Goal: Manage account settings

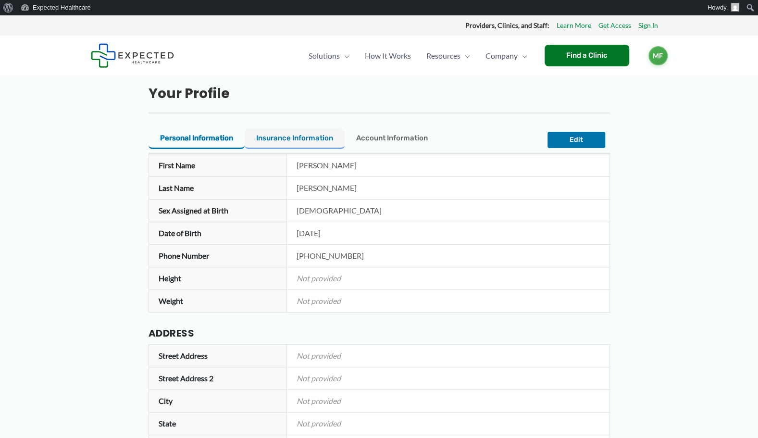
click at [308, 137] on span "Insurance Information" at bounding box center [294, 138] width 77 height 9
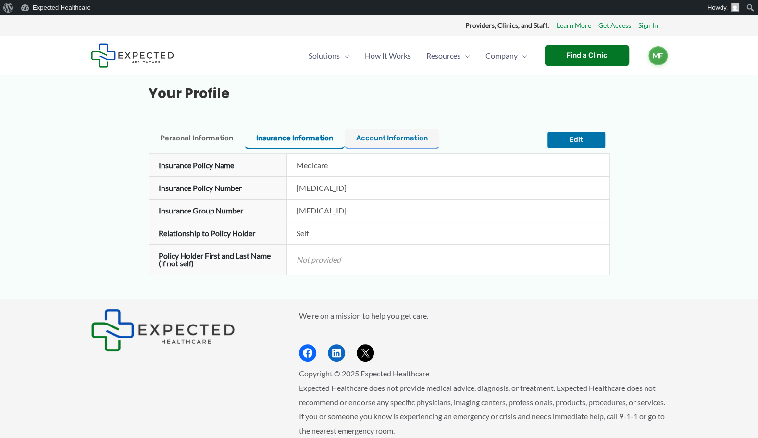
click at [401, 135] on span "Account Information" at bounding box center [392, 138] width 72 height 9
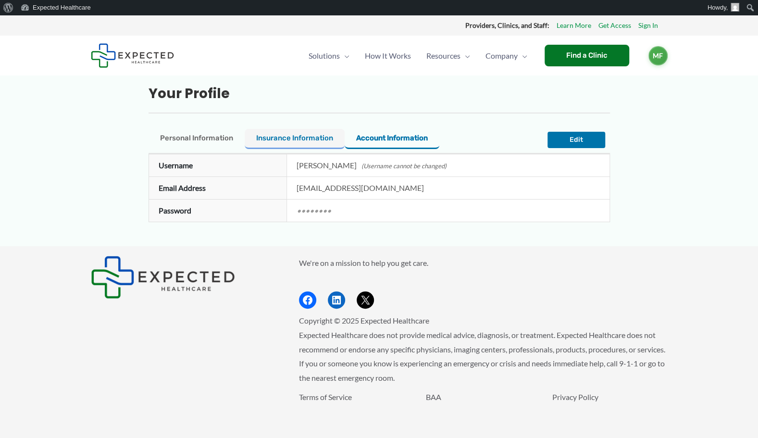
click at [285, 137] on span "Insurance Information" at bounding box center [294, 138] width 77 height 9
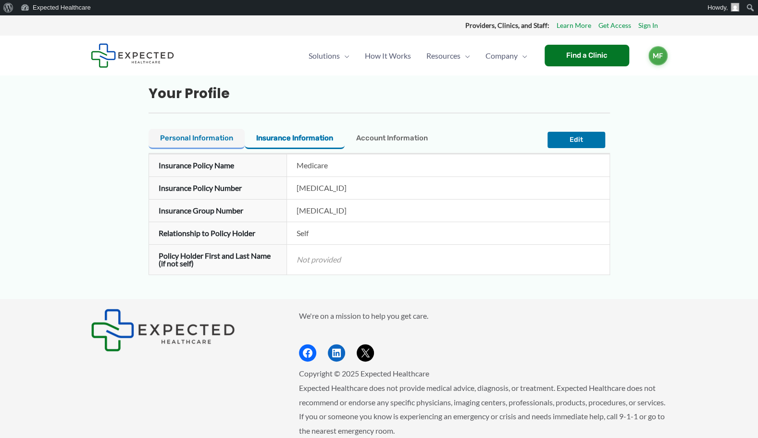
click at [211, 136] on span "Personal Information" at bounding box center [196, 138] width 73 height 9
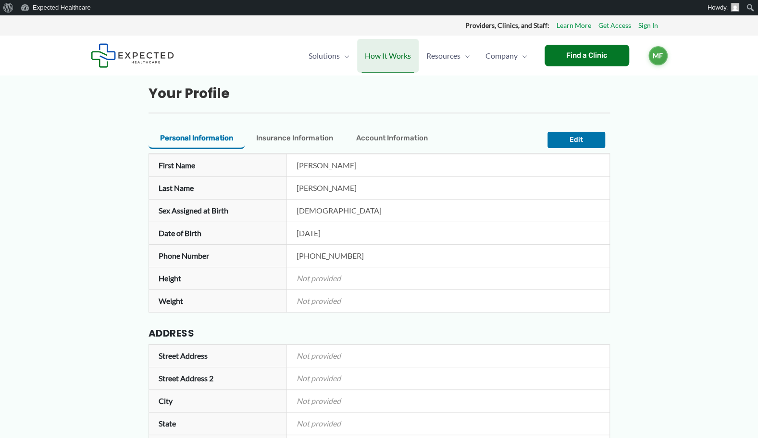
click at [395, 54] on span "How It Works" at bounding box center [388, 56] width 46 height 34
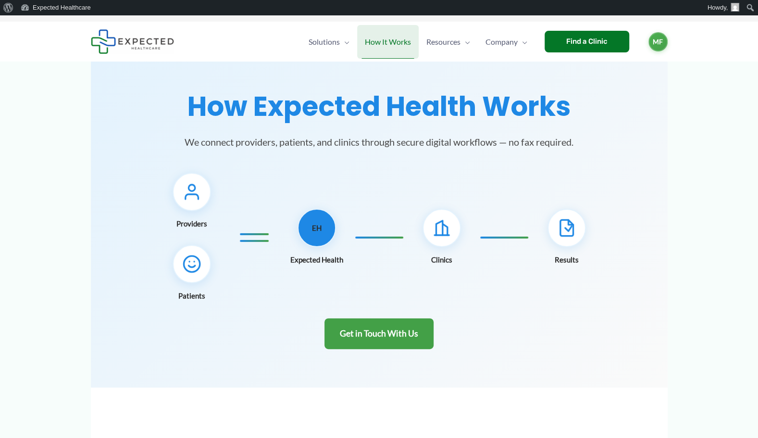
scroll to position [14, 0]
click at [188, 264] on icon at bounding box center [191, 263] width 19 height 19
click at [658, 44] on span "MF" at bounding box center [657, 40] width 19 height 19
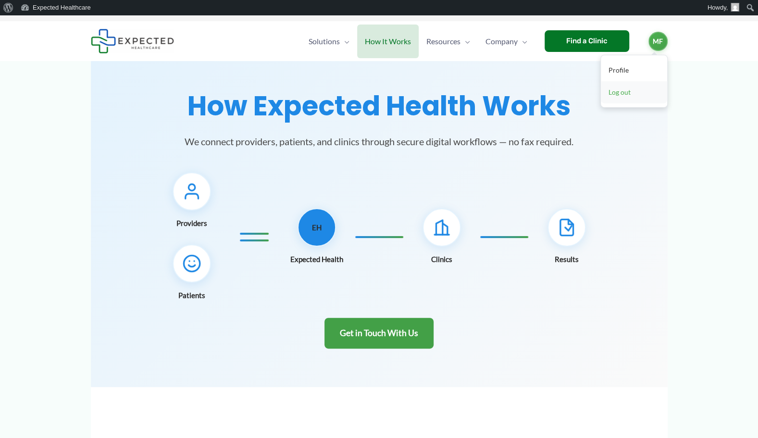
click at [623, 91] on link "Log out" at bounding box center [634, 92] width 66 height 22
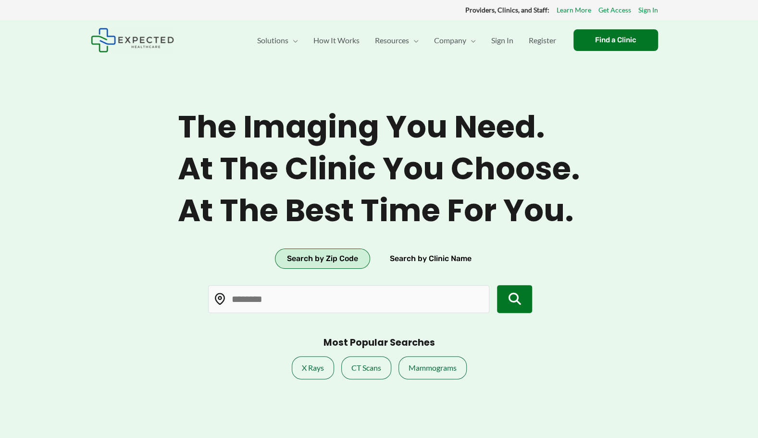
type input "*****"
